Goal: Task Accomplishment & Management: Manage account settings

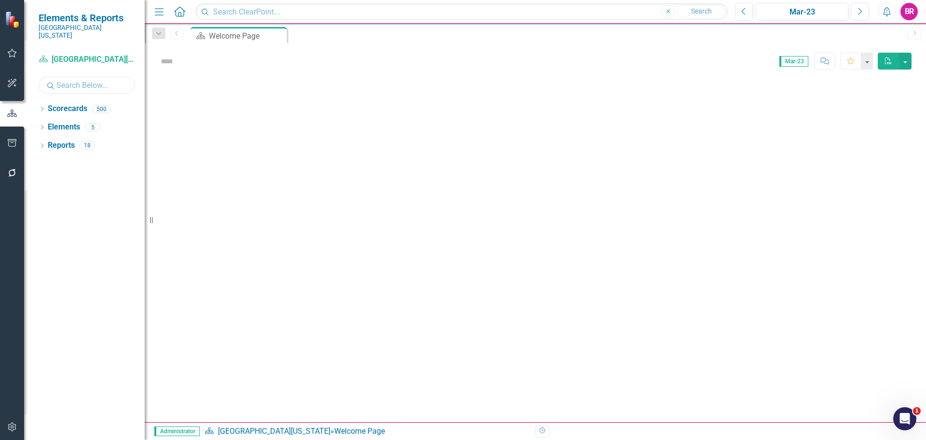
click at [87, 78] on input "text" at bounding box center [87, 85] width 97 height 17
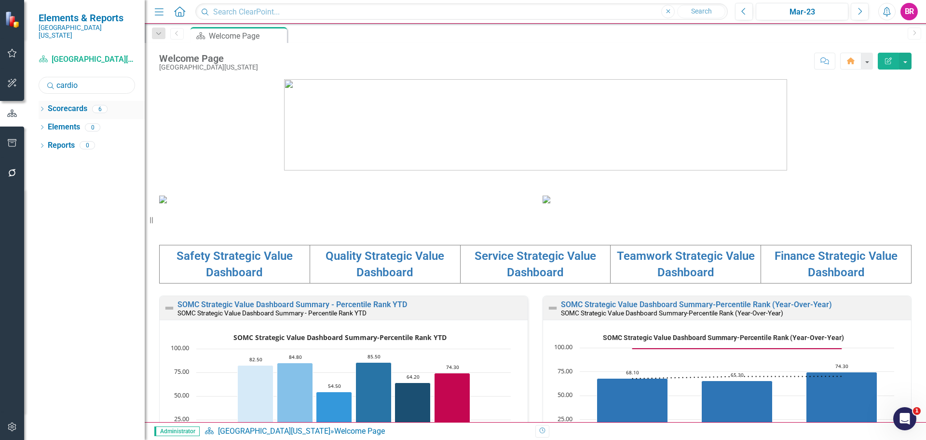
type input "cardio"
click at [41, 107] on icon "Dropdown" at bounding box center [42, 109] width 7 height 5
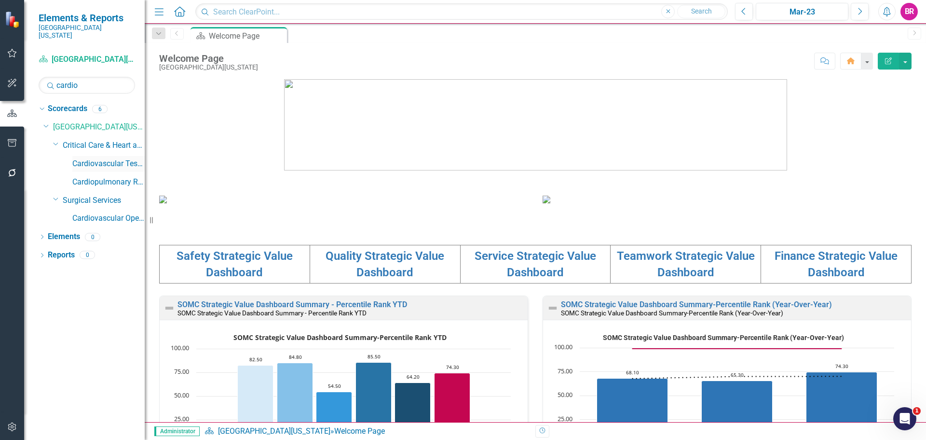
click at [103, 158] on link "Cardiovascular Testing" at bounding box center [108, 163] width 72 height 11
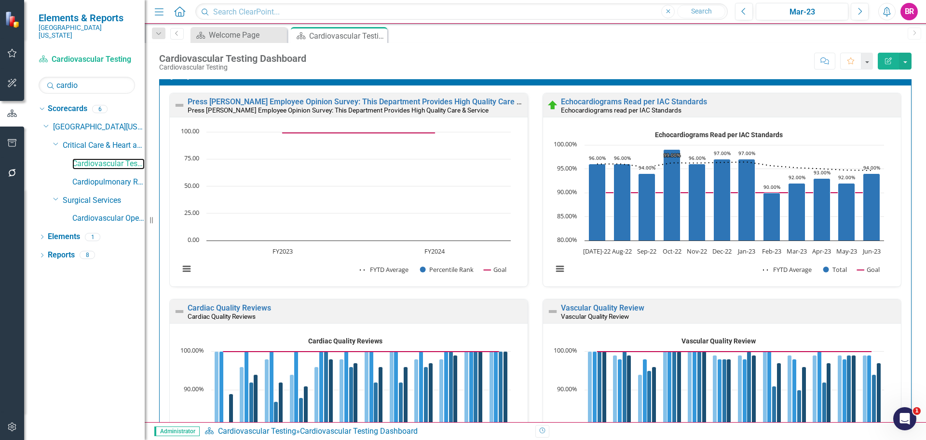
scroll to position [338, 0]
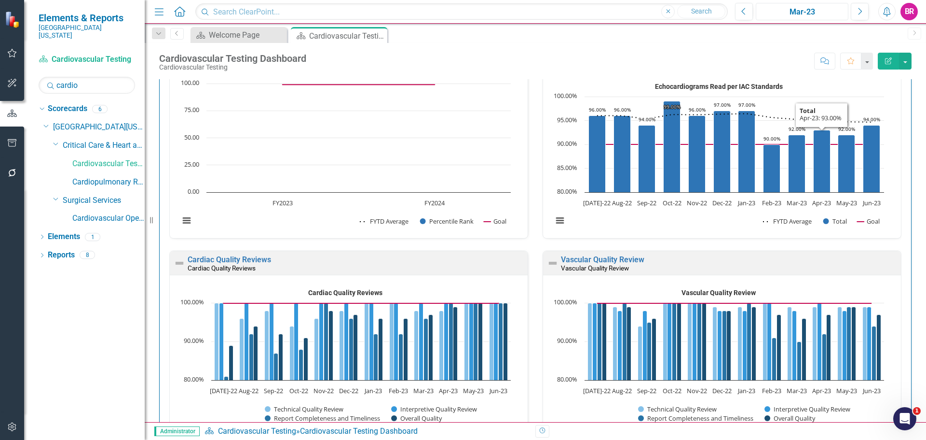
click at [783, 14] on div "Mar-23" at bounding box center [802, 12] width 86 height 12
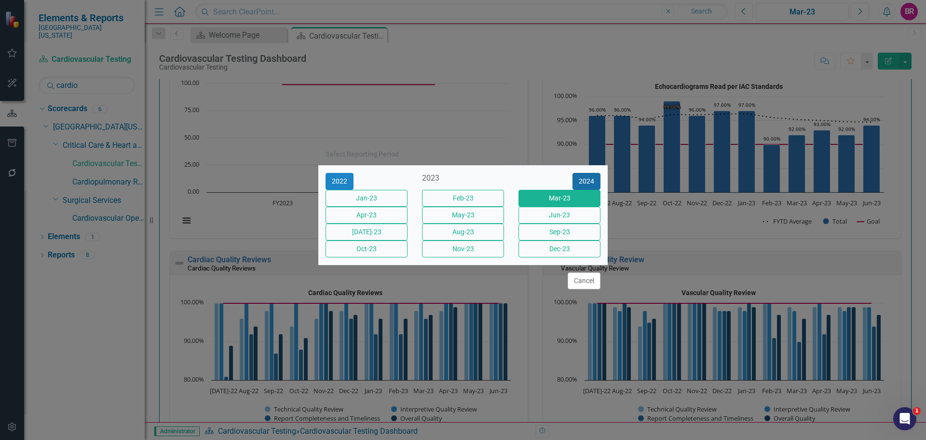
click at [592, 173] on button "2024" at bounding box center [587, 181] width 28 height 17
click at [592, 173] on button "2025" at bounding box center [587, 181] width 28 height 17
click at [392, 236] on button "[DATE]-25" at bounding box center [367, 231] width 82 height 17
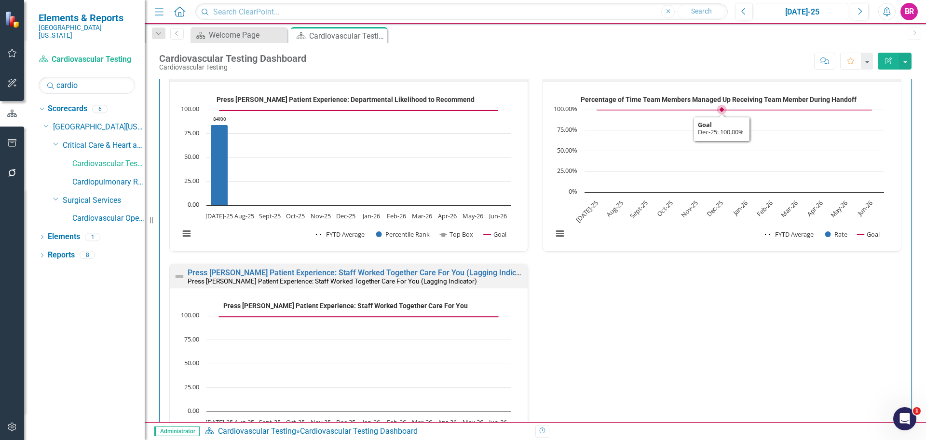
scroll to position [1158, 0]
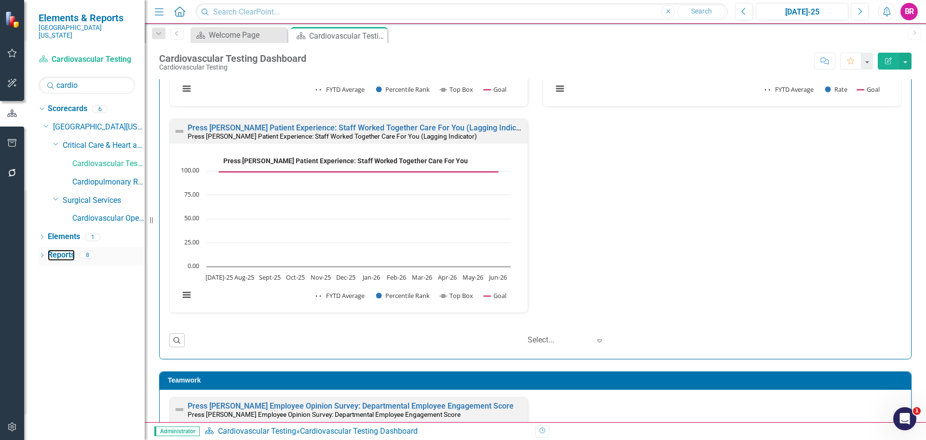
drag, startPoint x: 52, startPoint y: 248, endPoint x: 94, endPoint y: 243, distance: 41.8
click at [52, 249] on link "Reports" at bounding box center [61, 254] width 27 height 11
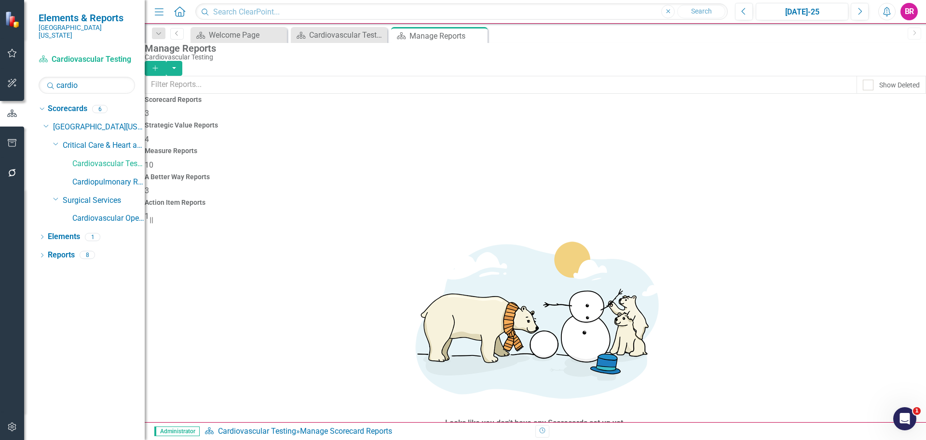
click at [532, 147] on h4 "Measure Reports" at bounding box center [536, 150] width 782 height 7
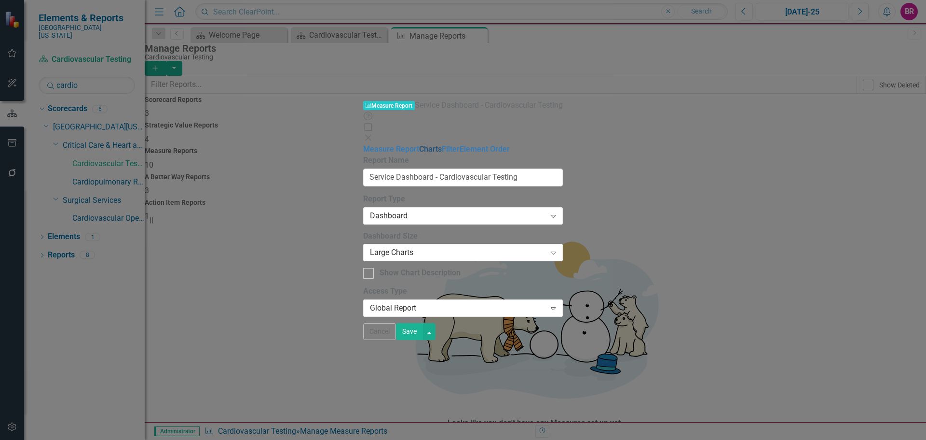
click at [419, 144] on link "Charts" at bounding box center [430, 148] width 23 height 9
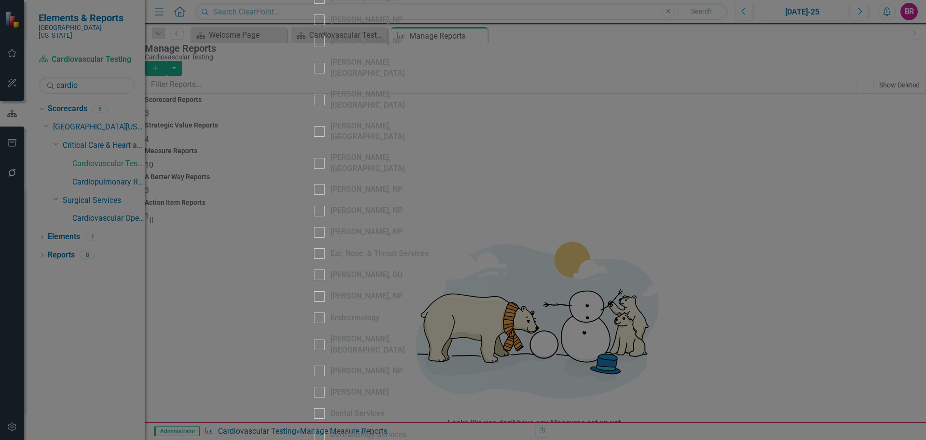
scroll to position [145, 0]
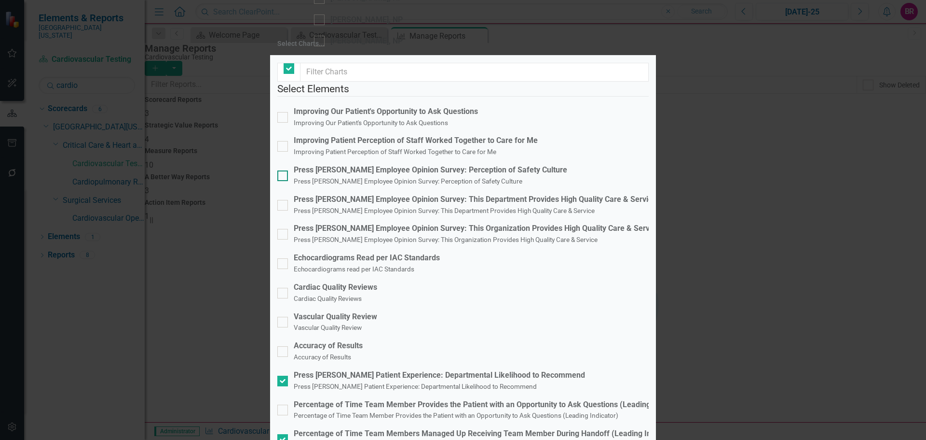
checkbox input "false"
click at [357, 428] on div "Percentage of Time Team Members Managed Up Receiving Team Member During Handoff…" at bounding box center [486, 433] width 385 height 11
click at [284, 434] on input "Percentage of Time Team Members Managed Up Receiving Team Member During Handoff…" at bounding box center [280, 437] width 6 height 6
checkbox input "false"
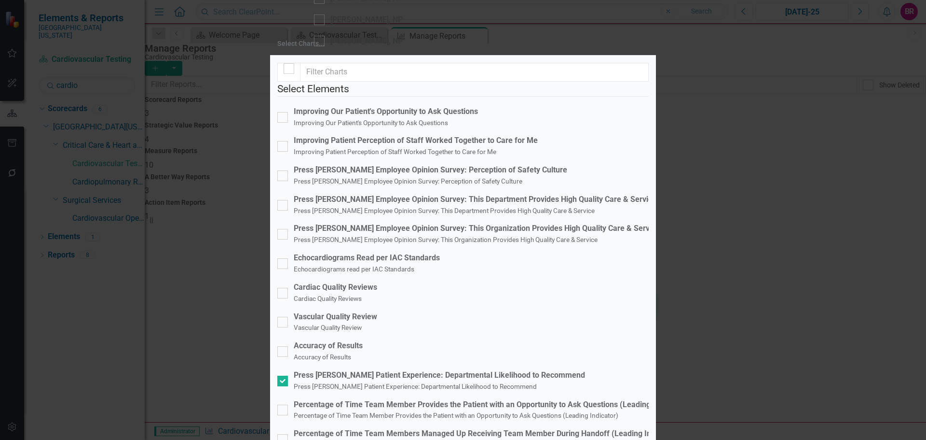
checkbox input "false"
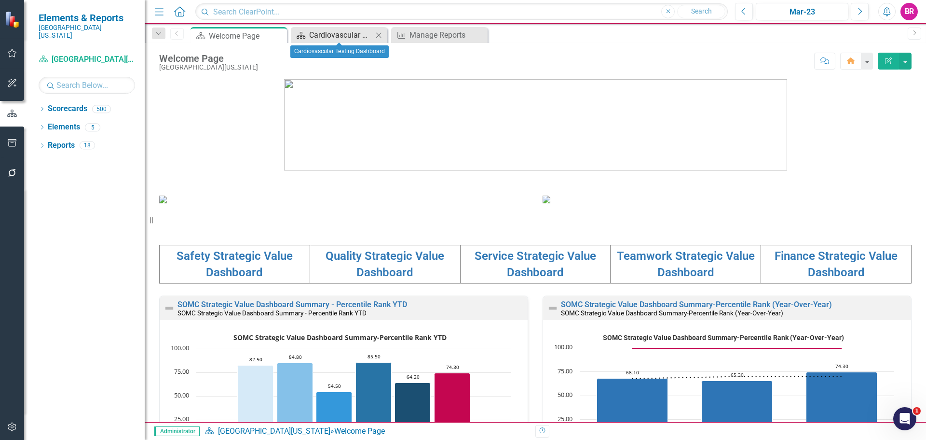
click at [326, 36] on div "Cardiovascular Testing Dashboard" at bounding box center [341, 35] width 64 height 12
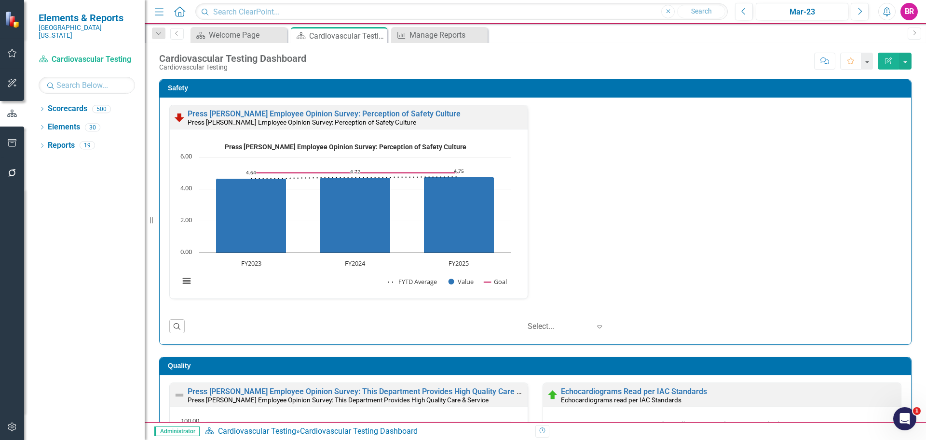
scroll to position [0, 0]
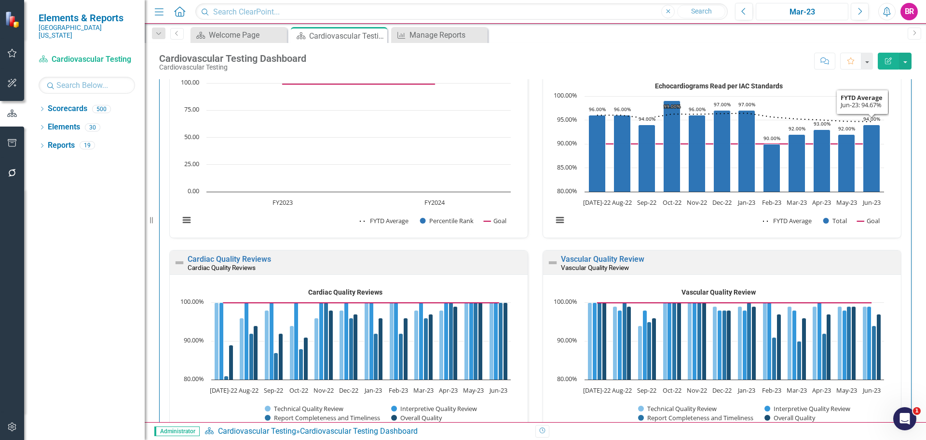
click at [817, 10] on div "Mar-23" at bounding box center [802, 12] width 86 height 12
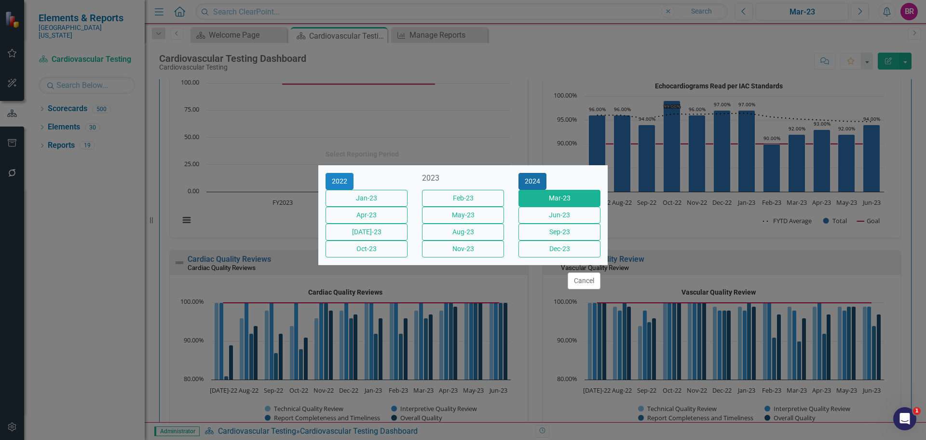
click at [547, 173] on button "2024" at bounding box center [533, 181] width 28 height 17
click at [547, 173] on button "2025" at bounding box center [533, 181] width 28 height 17
click at [350, 233] on button "[DATE]-25" at bounding box center [367, 231] width 82 height 17
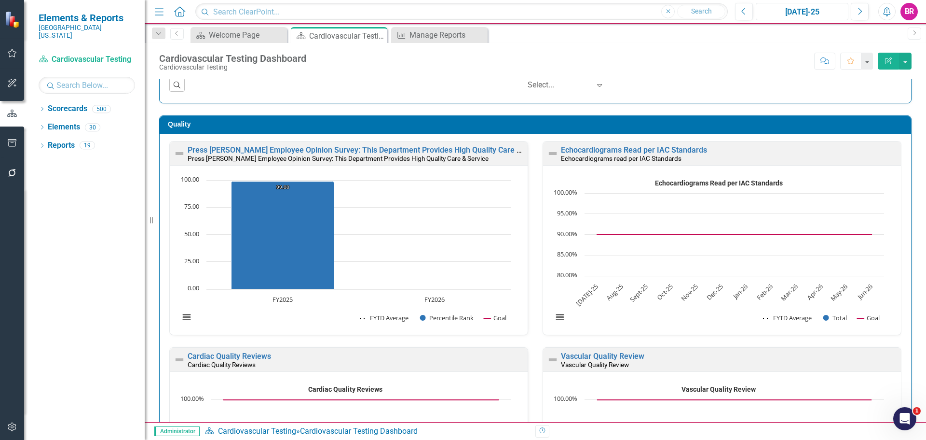
scroll to position [290, 0]
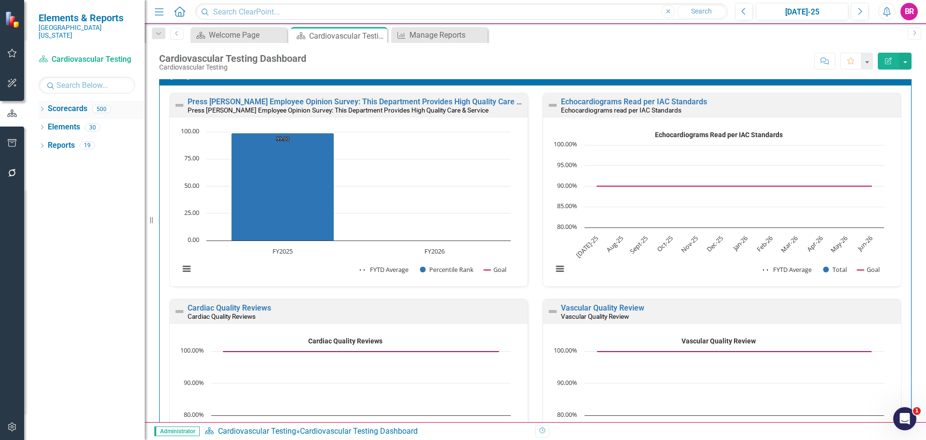
click at [43, 107] on icon "Dropdown" at bounding box center [42, 109] width 7 height 5
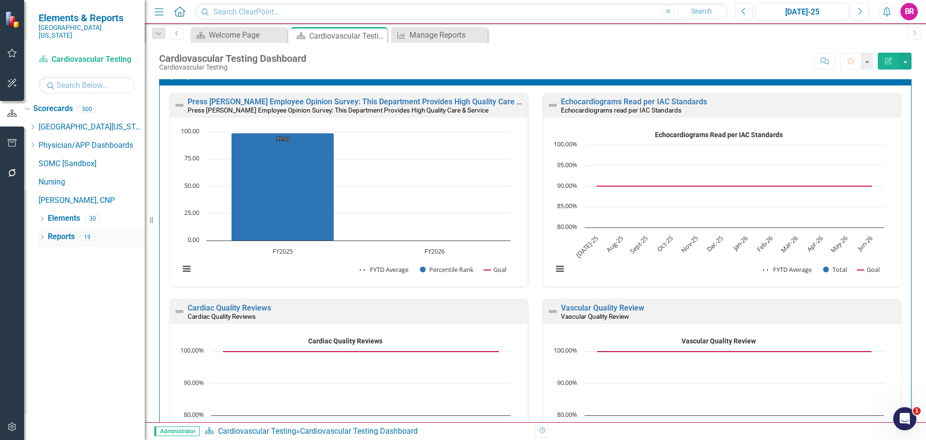
click at [43, 235] on icon "Dropdown" at bounding box center [42, 237] width 7 height 5
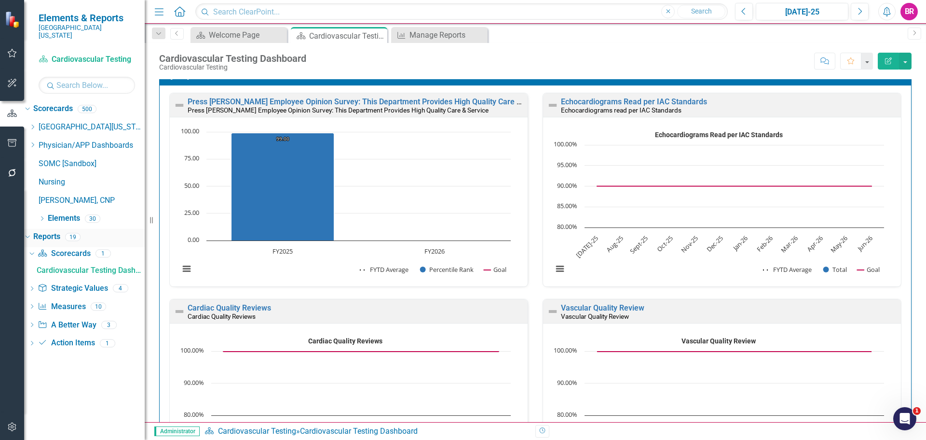
click at [60, 231] on link "Reports" at bounding box center [46, 236] width 27 height 11
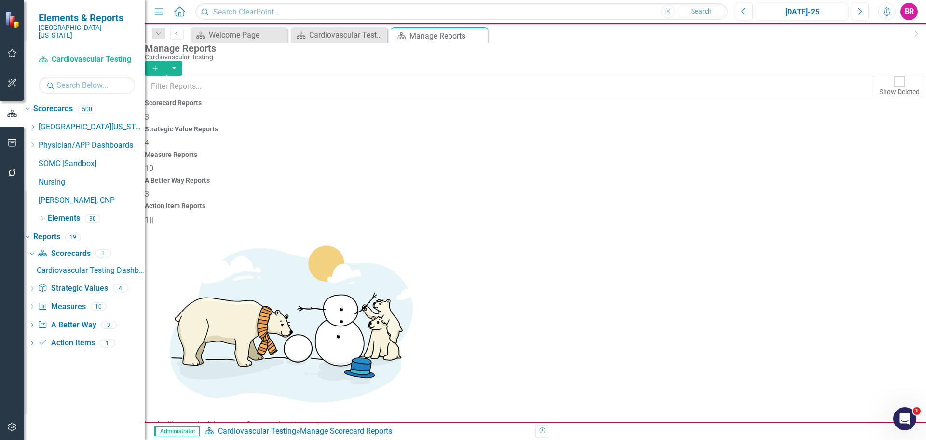
click at [535, 151] on div "Measure Reports" at bounding box center [536, 154] width 782 height 7
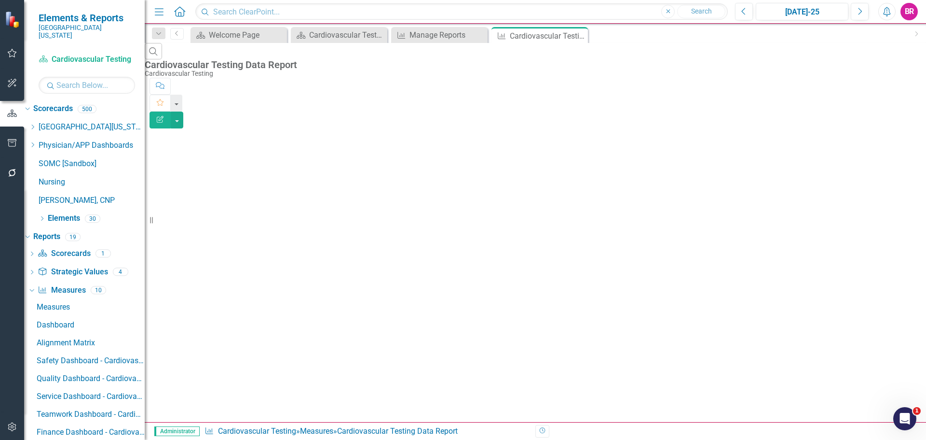
scroll to position [10, 0]
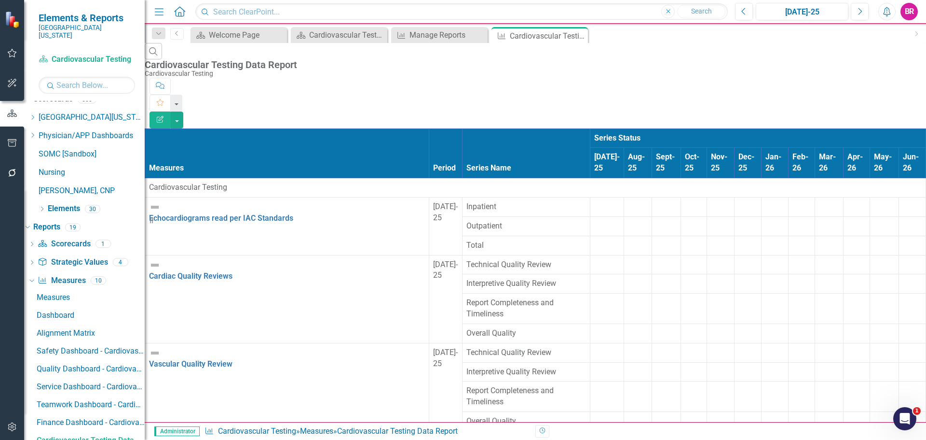
click at [594, 201] on div at bounding box center [607, 201] width 26 height 0
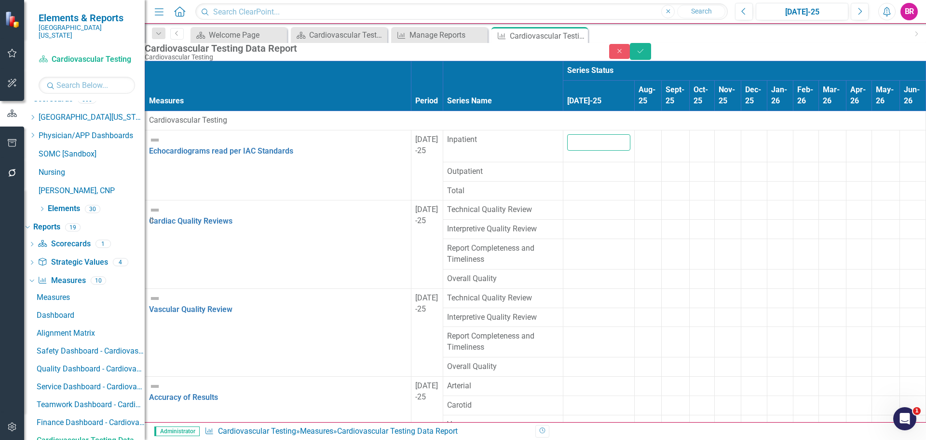
click at [567, 145] on input "number" at bounding box center [598, 142] width 63 height 16
type input "99"
click at [567, 166] on div at bounding box center [598, 166] width 63 height 0
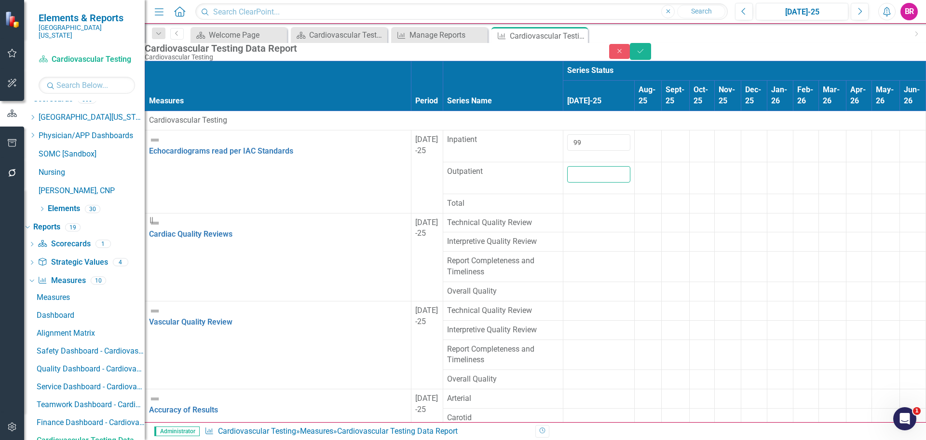
click at [567, 170] on input "number" at bounding box center [598, 174] width 63 height 16
type input "98"
click at [567, 217] on div at bounding box center [598, 217] width 63 height 0
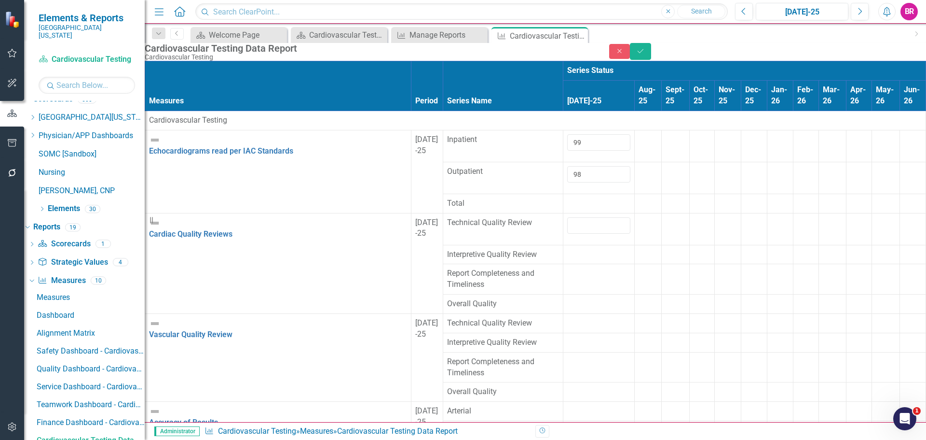
click at [567, 217] on input "number" at bounding box center [598, 225] width 63 height 16
type input "100"
click at [564, 249] on td at bounding box center [599, 254] width 71 height 19
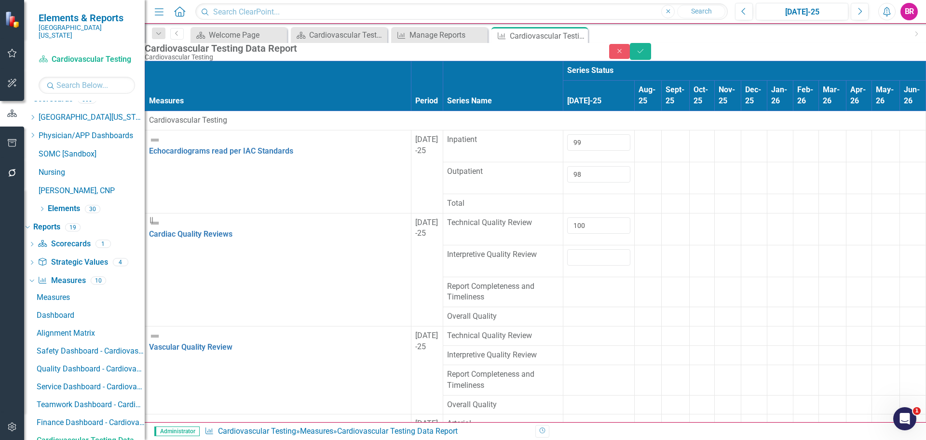
click at [567, 249] on input "number" at bounding box center [598, 257] width 63 height 16
type input "100"
click at [567, 281] on div at bounding box center [598, 281] width 63 height 0
click at [567, 281] on input "number" at bounding box center [598, 289] width 63 height 16
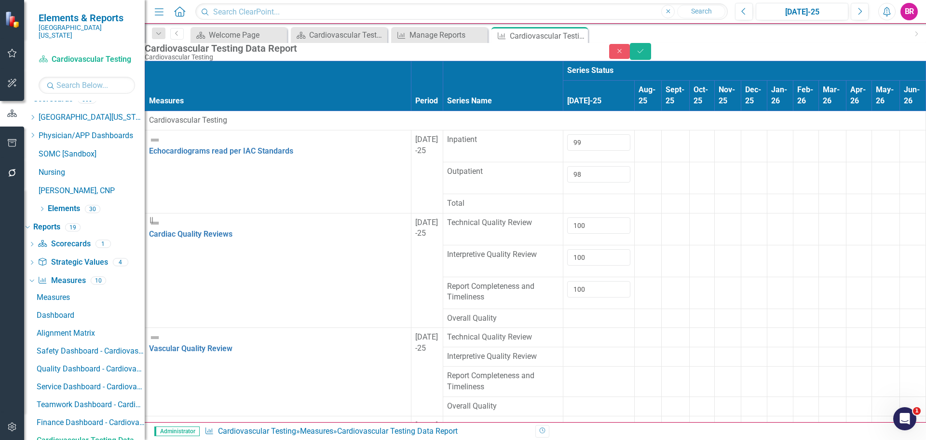
type input "100"
click at [567, 313] on div at bounding box center [598, 313] width 63 height 0
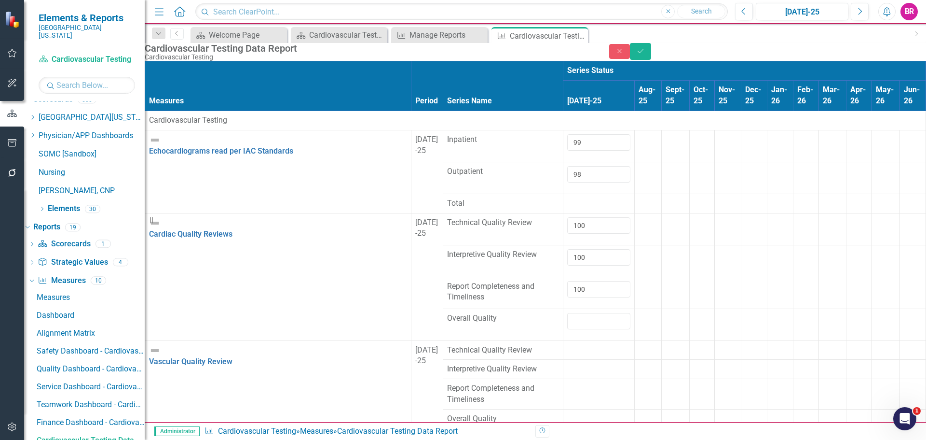
click at [567, 323] on input "number" at bounding box center [598, 321] width 63 height 16
type input "100"
click at [567, 345] on div at bounding box center [598, 345] width 63 height 0
click at [567, 345] on input "number" at bounding box center [598, 353] width 63 height 16
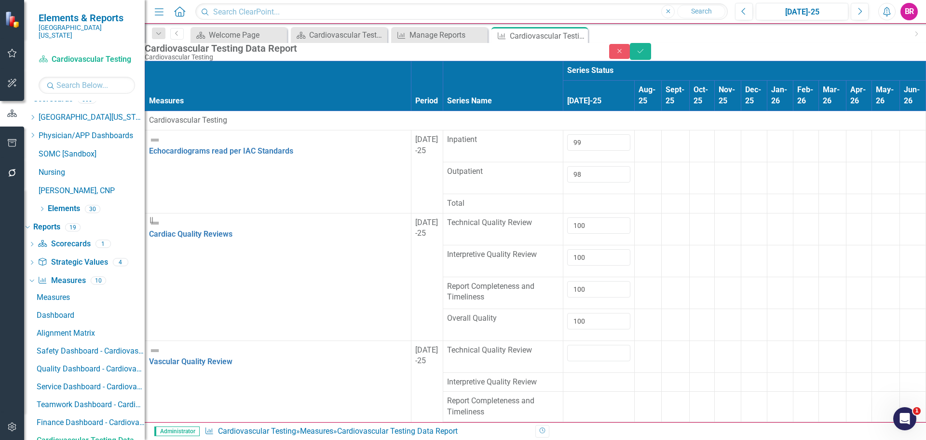
click at [567, 345] on input "number" at bounding box center [598, 353] width 63 height 16
type input "100"
click at [635, 299] on td at bounding box center [648, 292] width 27 height 32
click at [564, 372] on td at bounding box center [599, 381] width 71 height 19
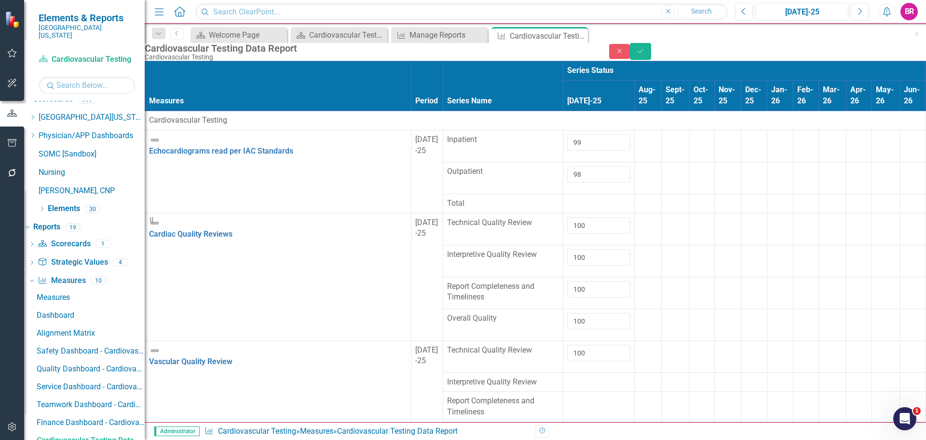
click at [564, 372] on td at bounding box center [599, 381] width 71 height 19
type input "100"
click at [564, 404] on td at bounding box center [599, 419] width 71 height 30
type input "100"
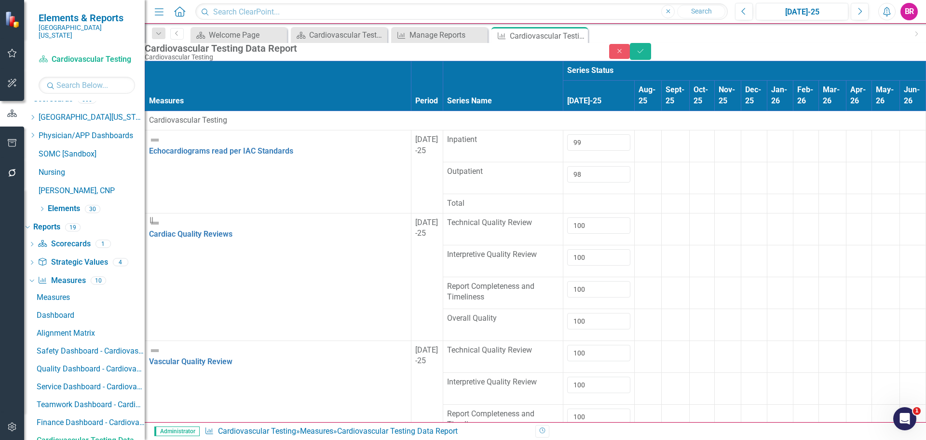
click at [567, 439] on div at bounding box center [598, 440] width 63 height 0
type input "100"
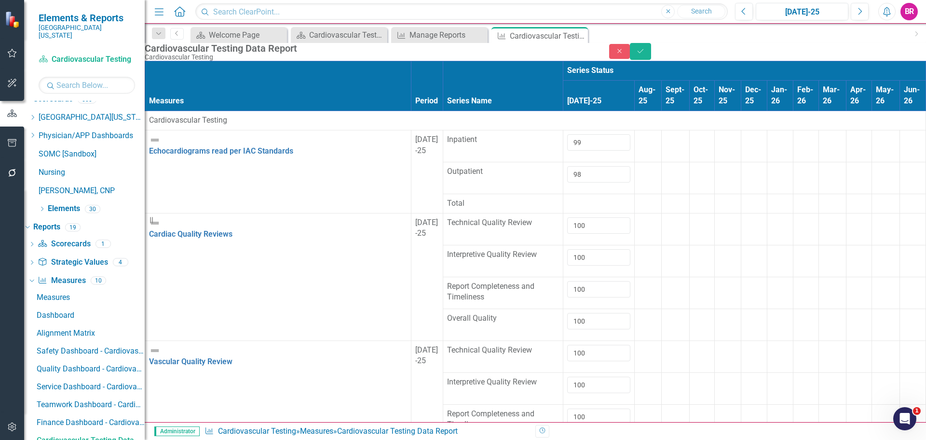
type input "100"
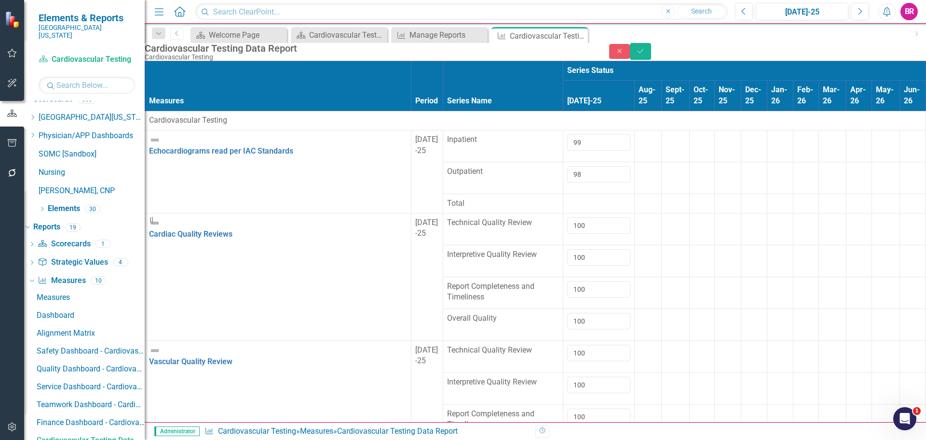
type input "100"
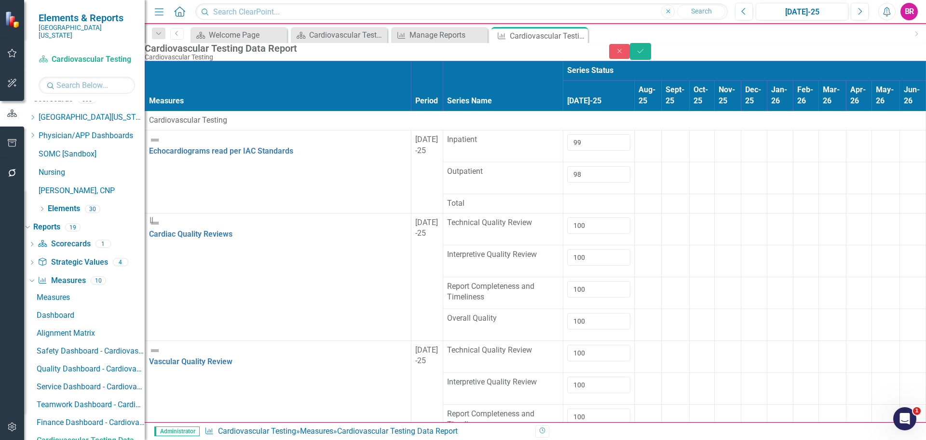
type input "100"
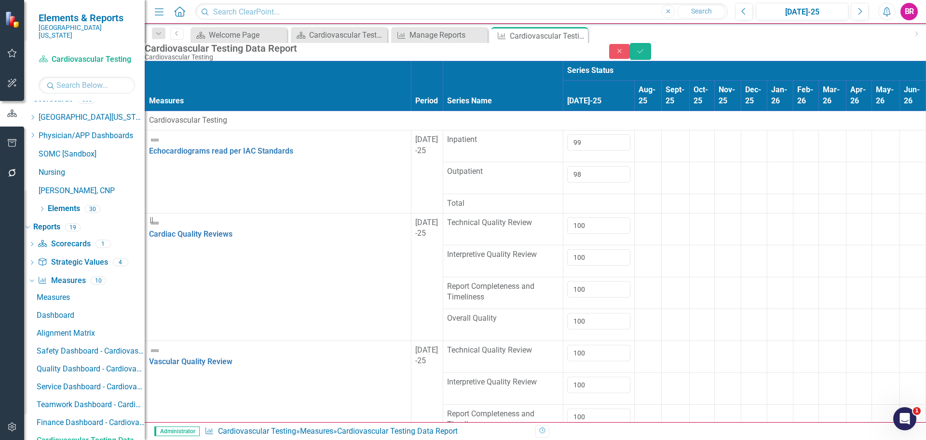
type input "100"
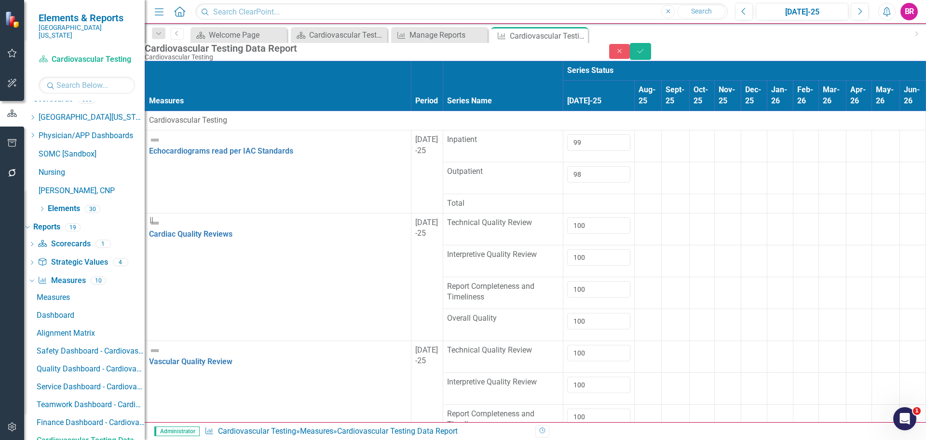
type input "100"
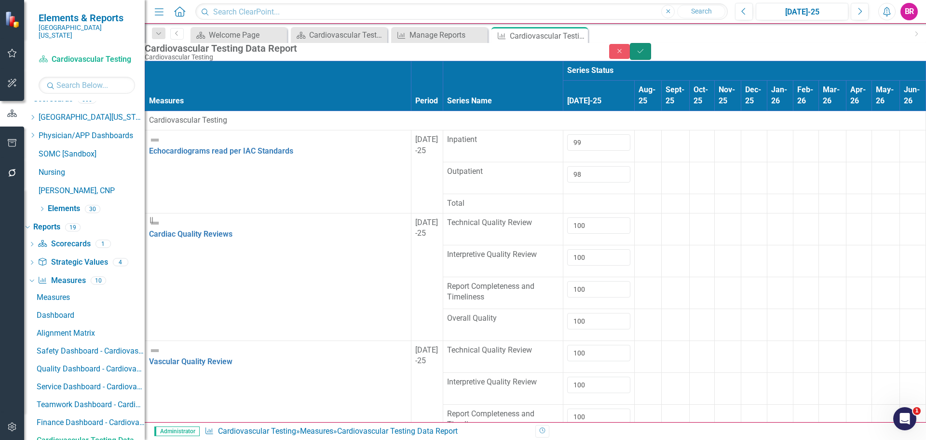
click at [645, 54] on icon "Save" at bounding box center [640, 51] width 9 height 7
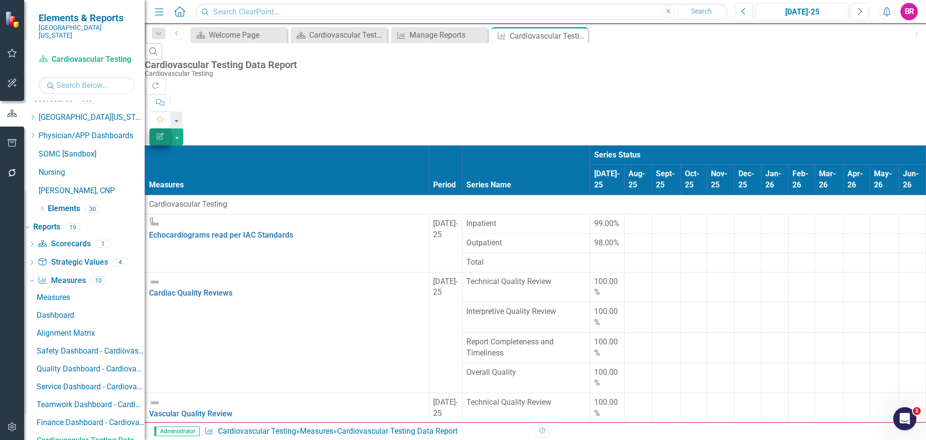
scroll to position [313, 0]
click at [165, 133] on icon "Edit Report" at bounding box center [160, 136] width 9 height 7
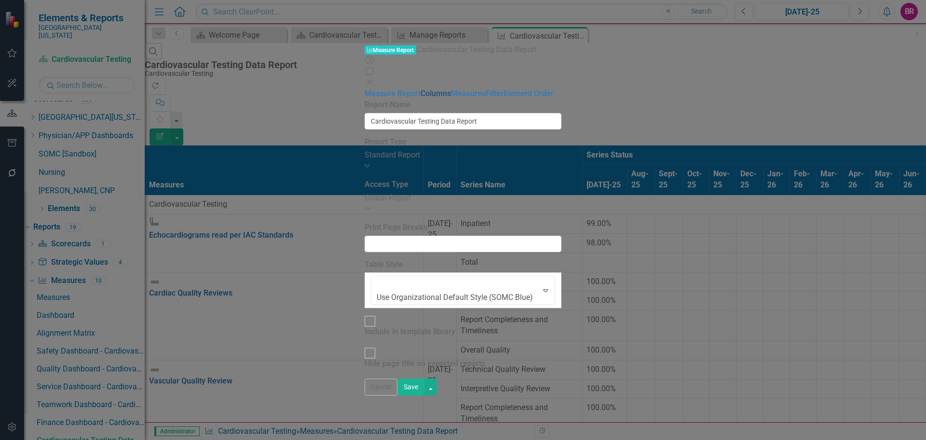
click at [421, 89] on link "Columns" at bounding box center [436, 93] width 30 height 9
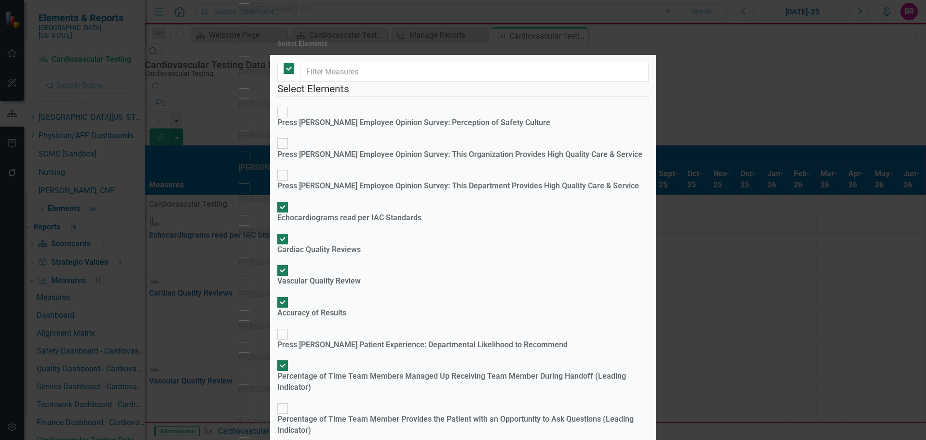
checkbox input "true"
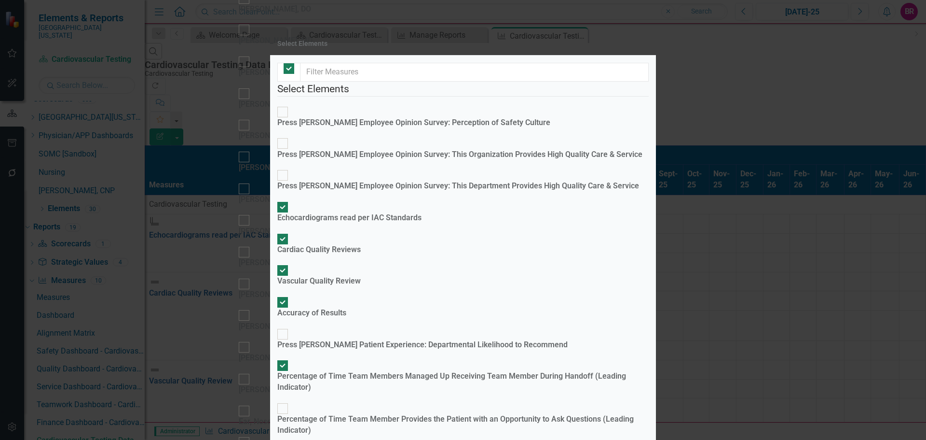
checkbox input "true"
checkbox input "false"
click at [356, 371] on div "Percentage of Time Team Members Managed Up Receiving Team Member During Handoff…" at bounding box center [463, 382] width 372 height 22
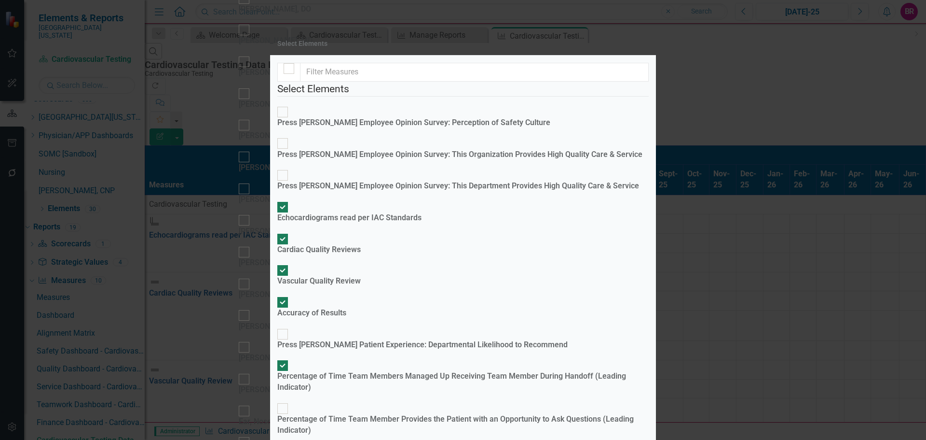
click at [290, 358] on input "Percentage of Time Team Members Managed Up Receiving Team Member During Handoff…" at bounding box center [283, 365] width 15 height 15
checkbox input "false"
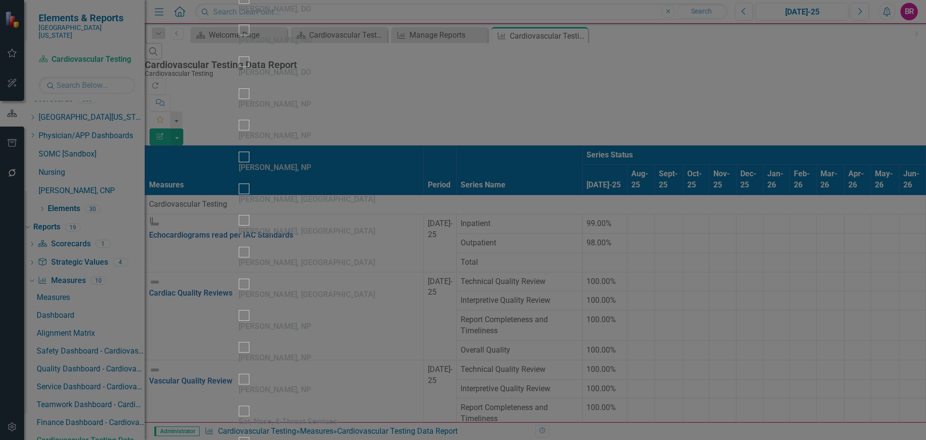
drag, startPoint x: 902, startPoint y: 425, endPoint x: 889, endPoint y: 418, distance: 14.5
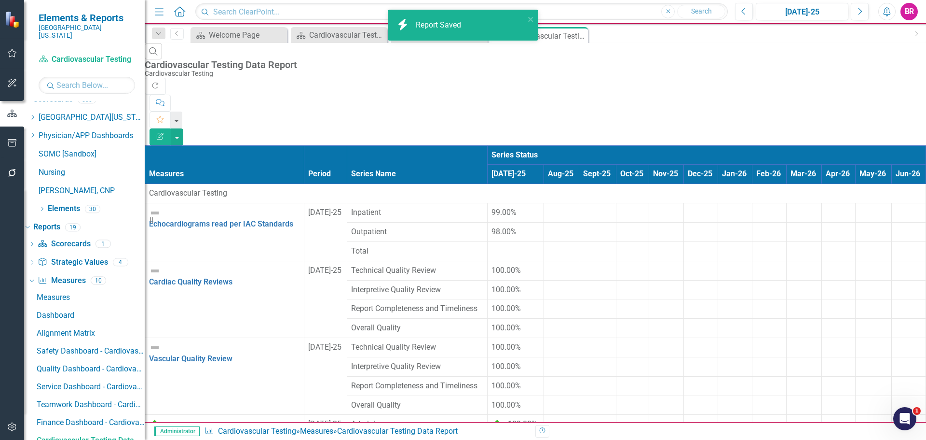
scroll to position [196, 0]
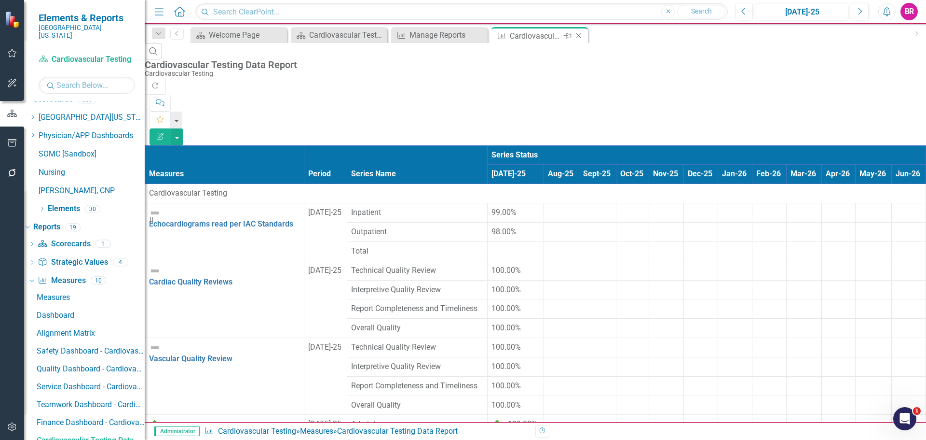
click at [578, 39] on icon "Close" at bounding box center [579, 36] width 10 height 8
